Goal: Obtain resource: Obtain resource

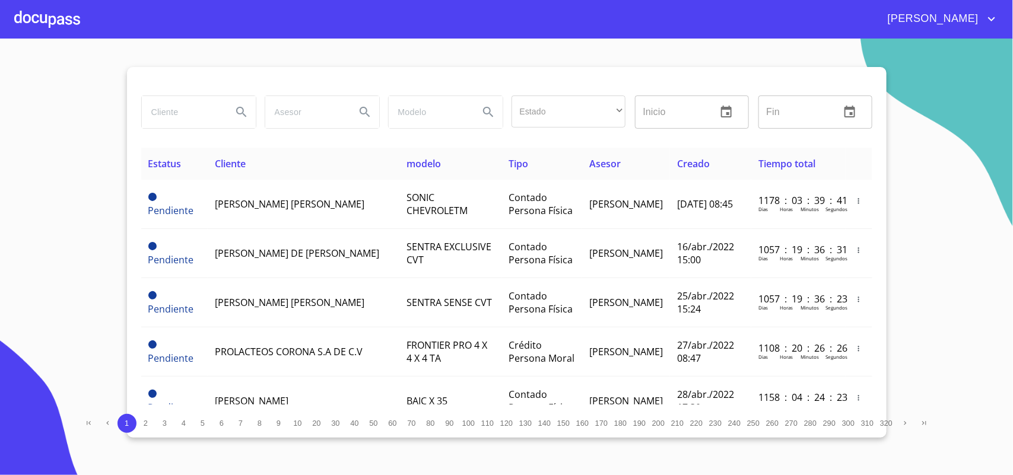
click at [179, 100] on input "search" at bounding box center [182, 112] width 81 height 32
type input "l"
type input "[PERSON_NAME]"
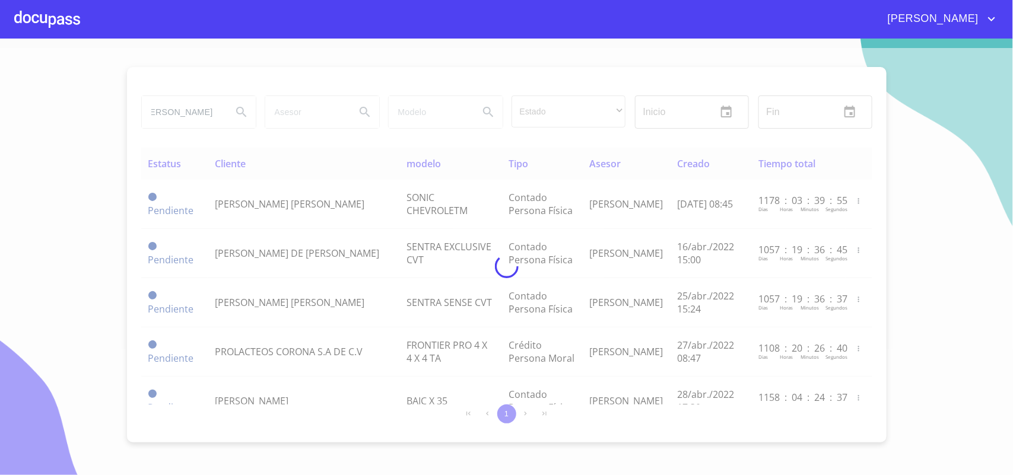
scroll to position [0, 0]
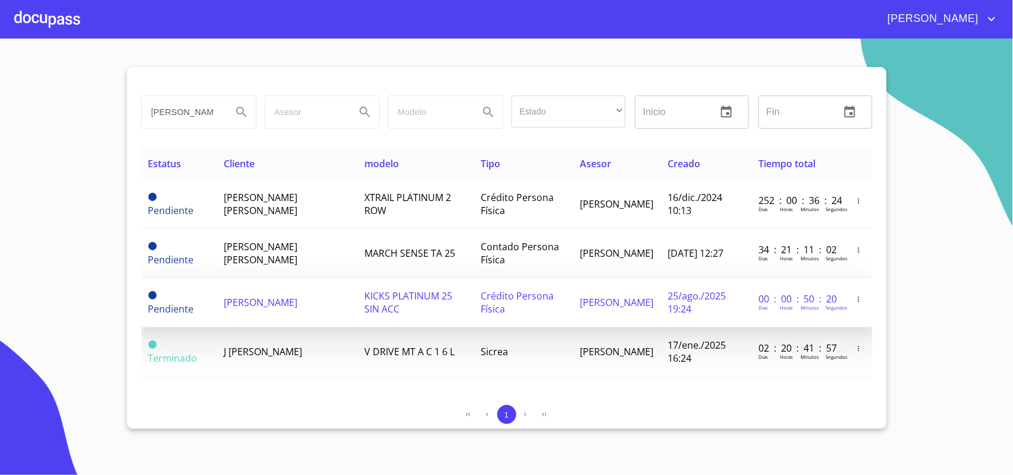
click at [595, 297] on span "[PERSON_NAME]" at bounding box center [618, 302] width 74 height 13
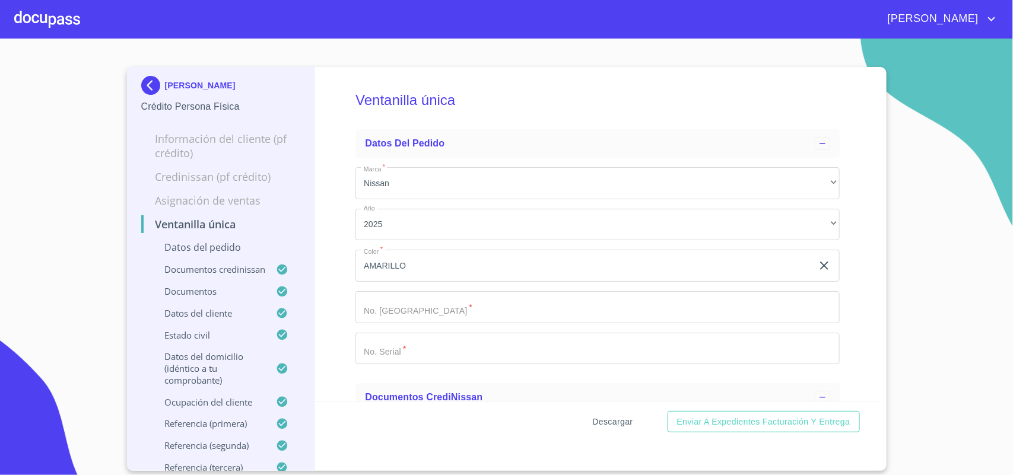
click at [616, 428] on span "Descargar" at bounding box center [613, 422] width 40 height 15
click at [66, 20] on div at bounding box center [47, 19] width 66 height 38
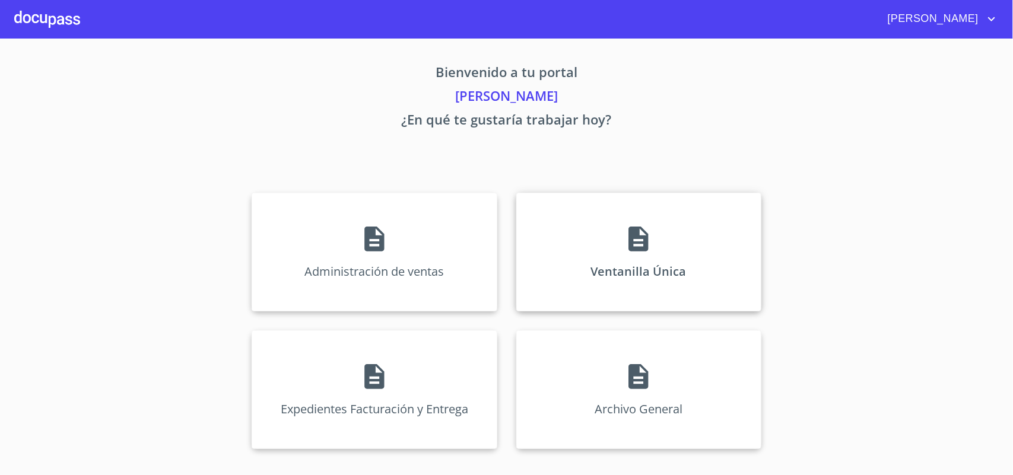
click at [639, 242] on icon at bounding box center [639, 239] width 20 height 25
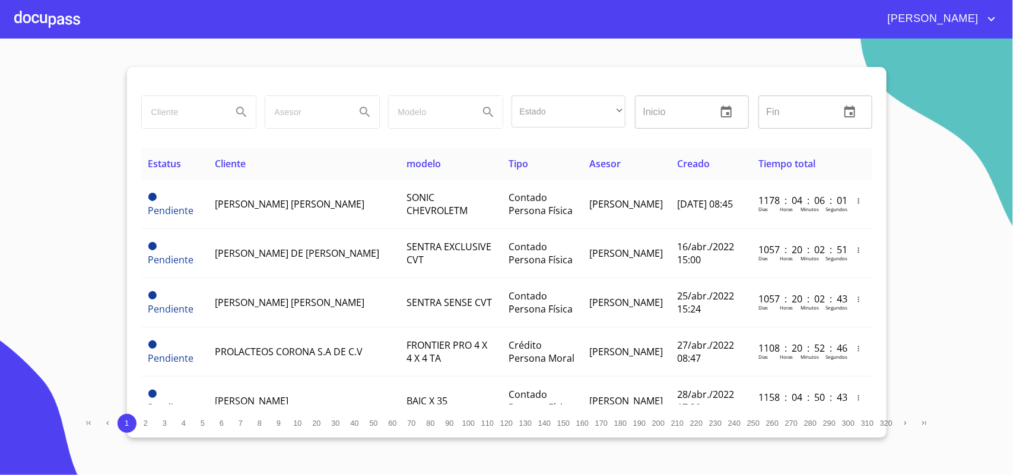
click at [192, 102] on input "search" at bounding box center [182, 112] width 81 height 32
type input "[PERSON_NAME]"
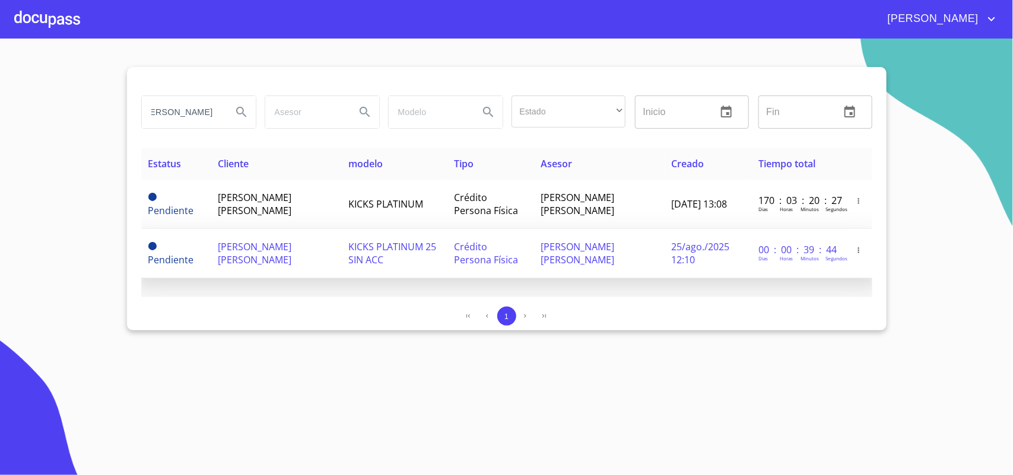
scroll to position [0, 0]
click at [443, 254] on td "KICKS PLATINUM 25 SIN ACC" at bounding box center [394, 253] width 106 height 49
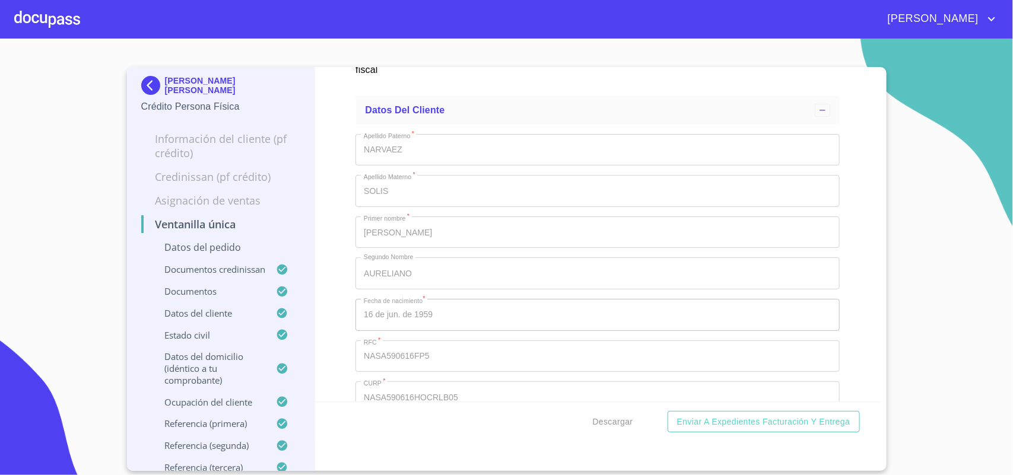
scroll to position [4378, 0]
click at [609, 416] on span "Descargar" at bounding box center [613, 422] width 40 height 15
click at [87, 20] on div "[PERSON_NAME]" at bounding box center [539, 18] width 919 height 19
click at [49, 30] on div at bounding box center [47, 19] width 66 height 38
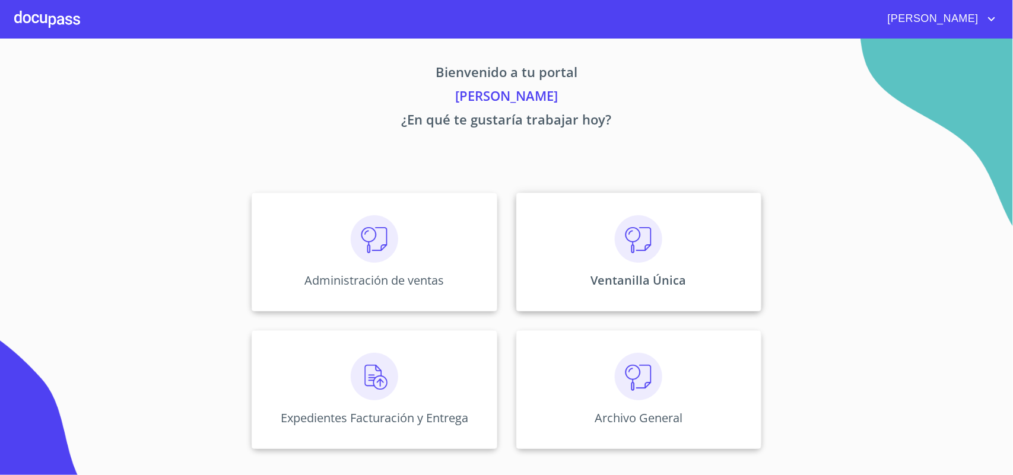
click at [705, 252] on div "Ventanilla Única" at bounding box center [638, 252] width 245 height 119
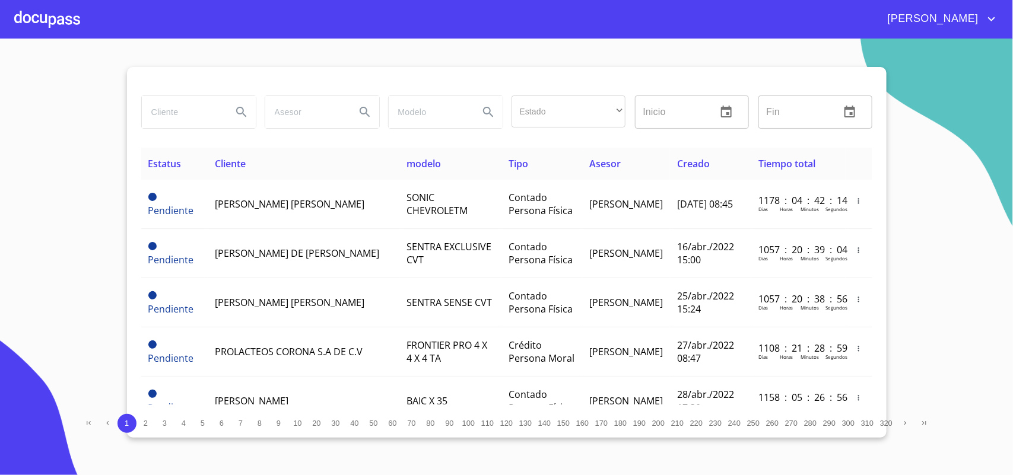
click at [178, 114] on input "search" at bounding box center [182, 112] width 81 height 32
type input "[PERSON_NAME]"
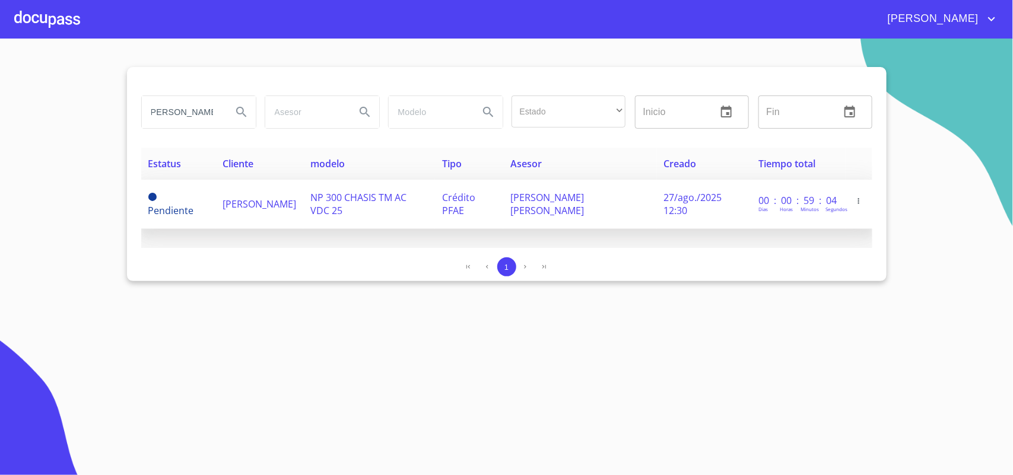
scroll to position [0, 0]
click at [254, 205] on span "[PERSON_NAME]" at bounding box center [260, 204] width 74 height 13
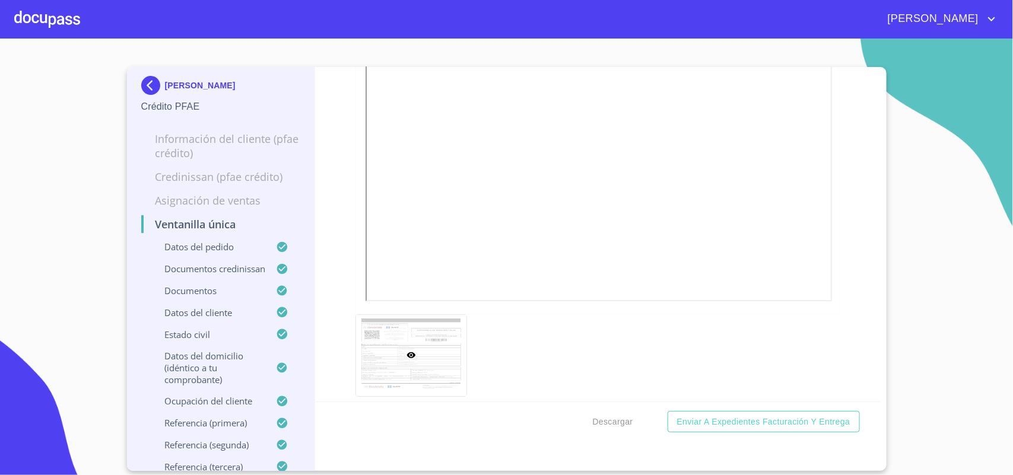
scroll to position [3800, 0]
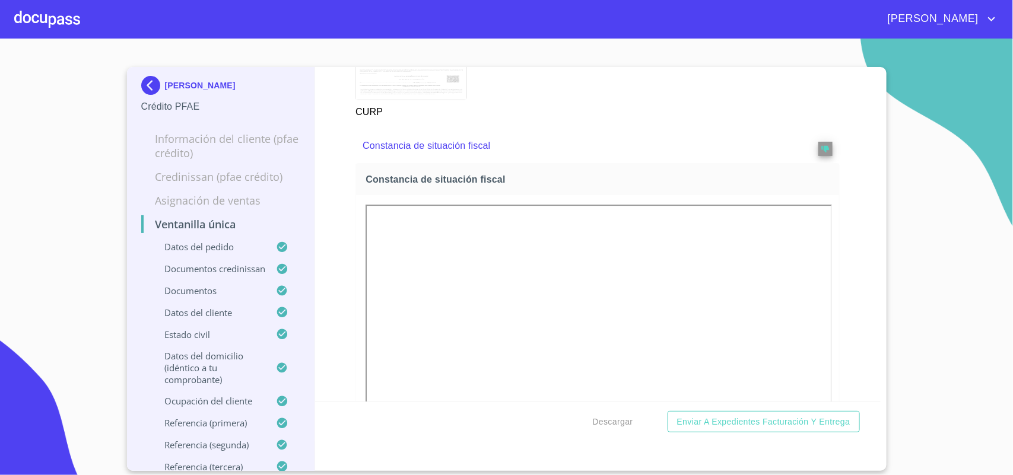
click at [856, 108] on div "Ventanilla única Datos del pedido Marca   * Nissan ​ Año 2025 ​ Color   * ROJA …" at bounding box center [598, 234] width 566 height 335
click at [622, 423] on span "Descargar" at bounding box center [613, 422] width 40 height 15
